Goal: Check status: Check status

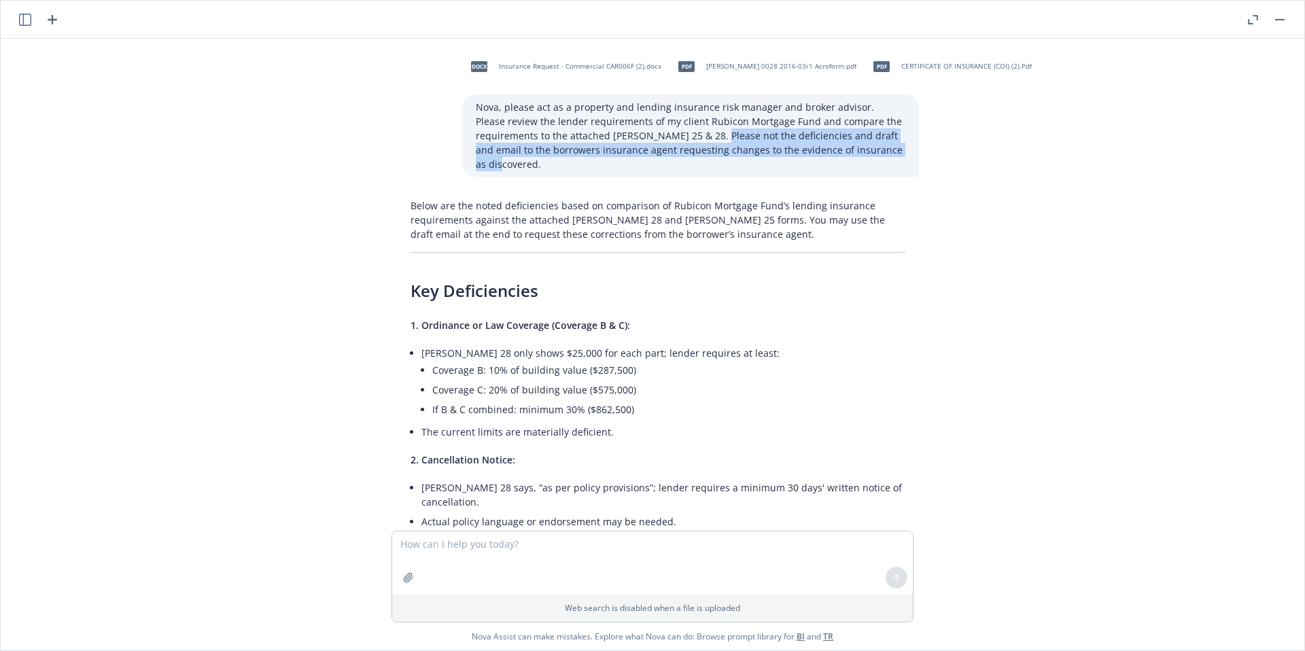
scroll to position [235, 0]
